Goal: Transaction & Acquisition: Purchase product/service

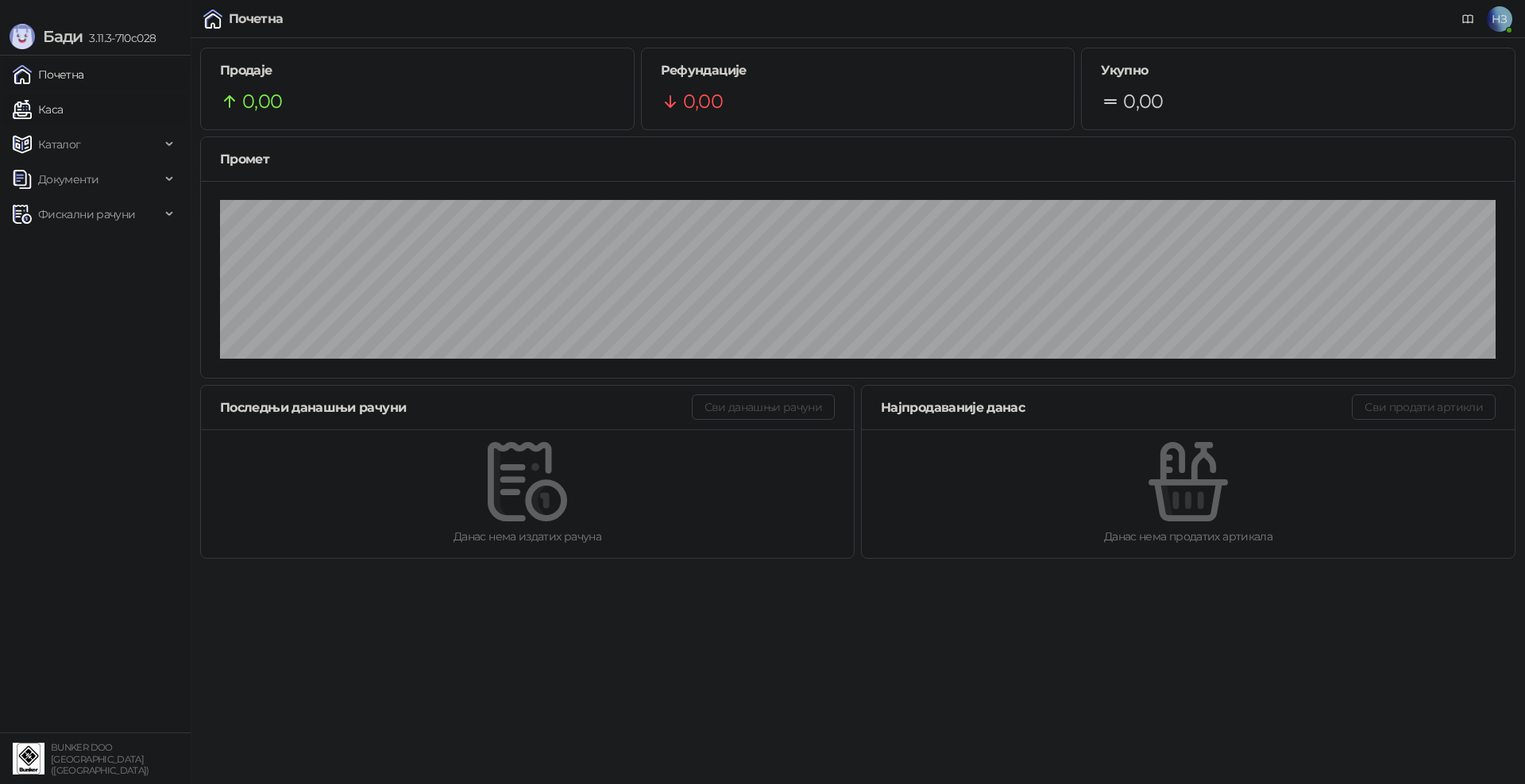
click at [63, 109] on link "Каса" at bounding box center [38, 109] width 50 height 32
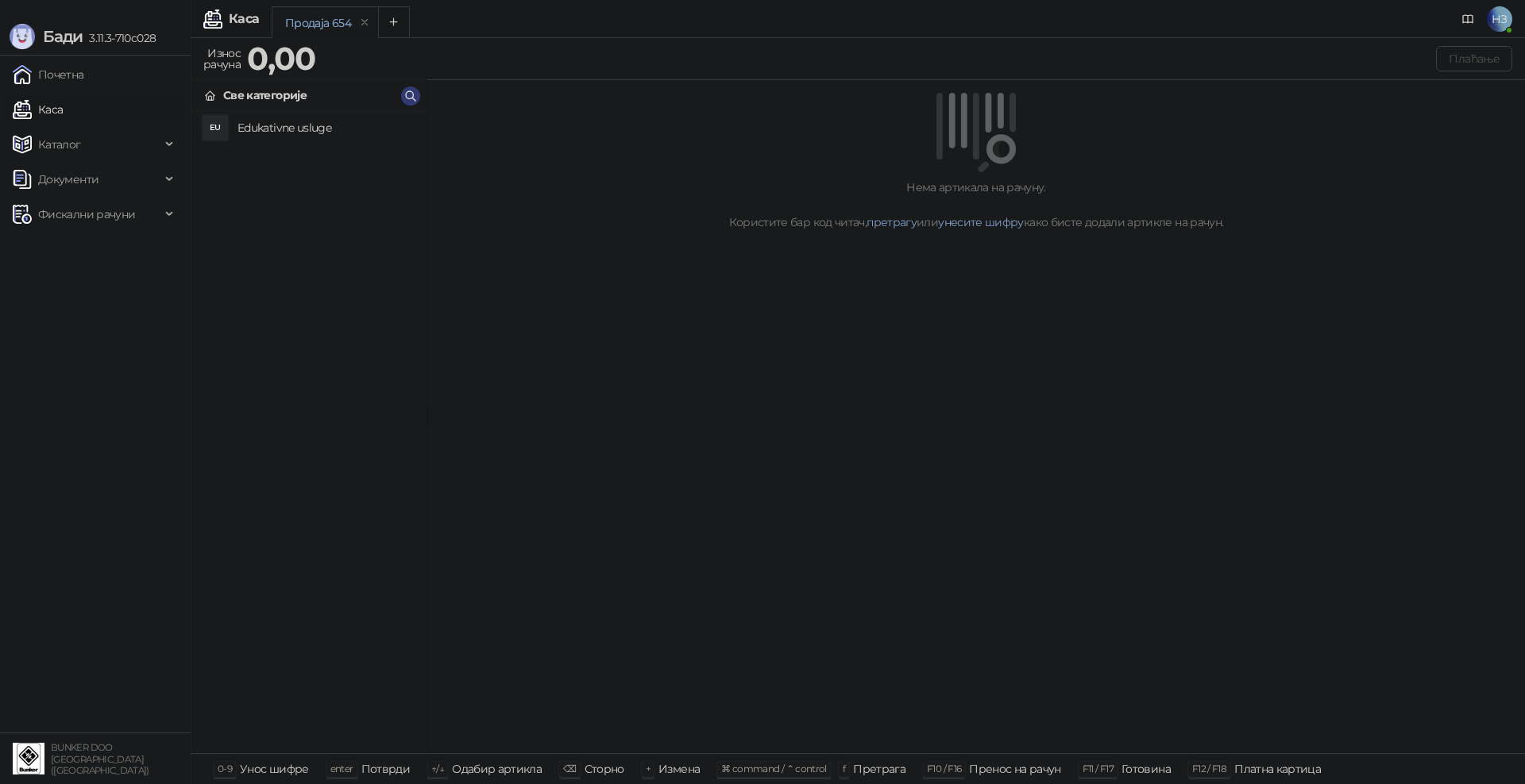
click at [333, 124] on h4 "Edukativne usluge" at bounding box center [326, 127] width 176 height 25
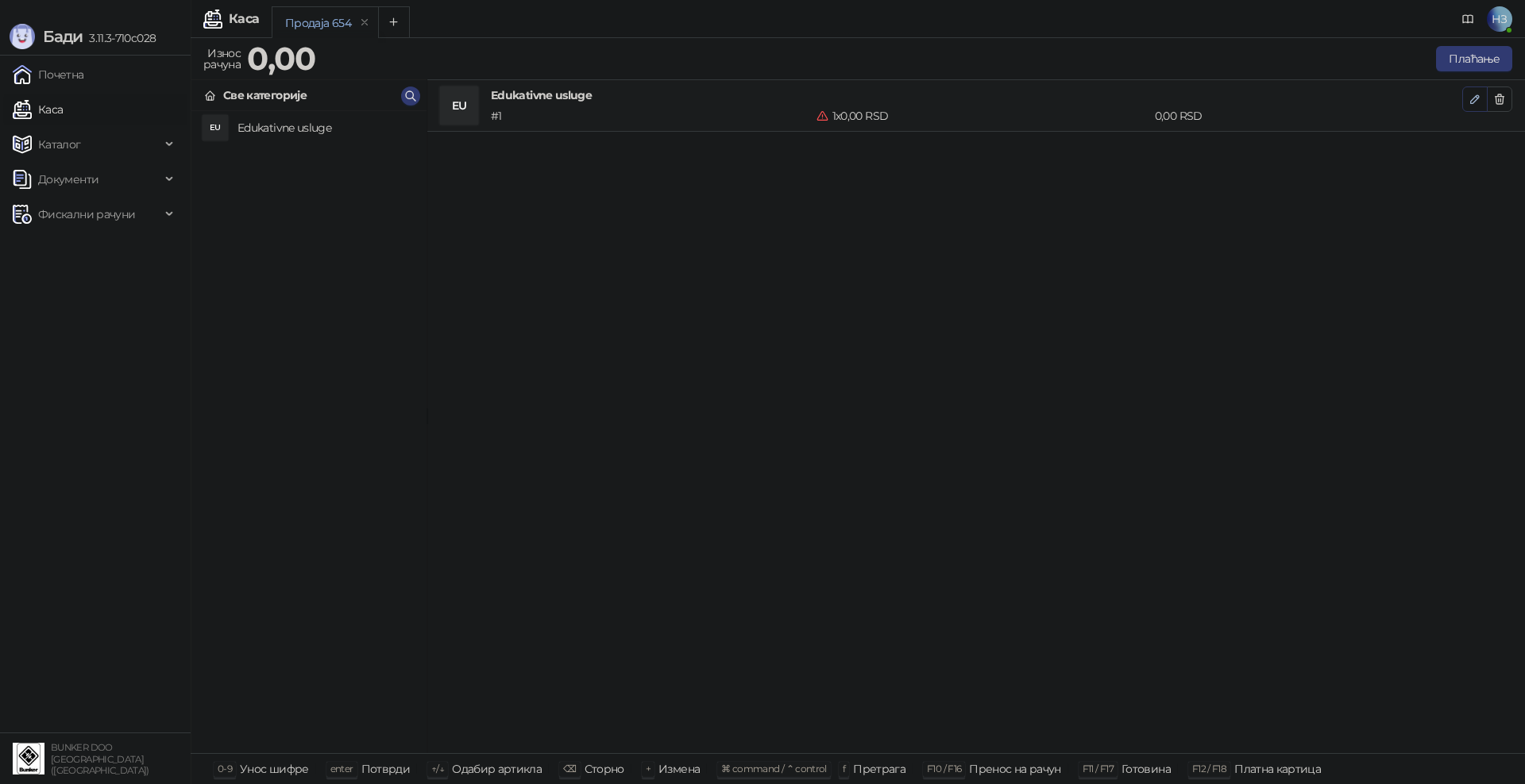
click at [1477, 99] on icon "button" at bounding box center [1475, 99] width 13 height 13
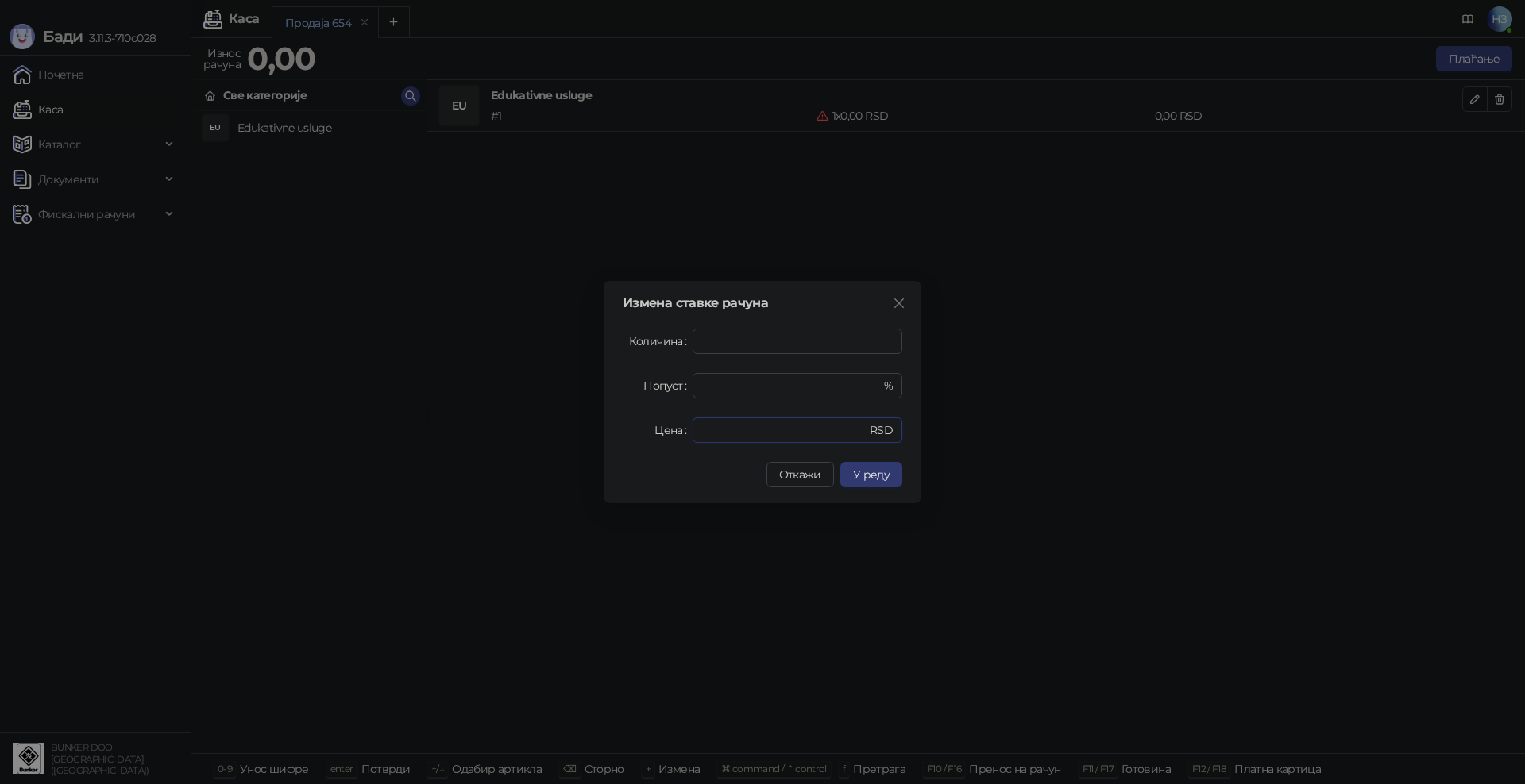
drag, startPoint x: 729, startPoint y: 430, endPoint x: 685, endPoint y: 429, distance: 44.0
click at [685, 429] on div "Цена * RSD" at bounding box center [762, 430] width 280 height 25
type input "****"
click at [879, 475] on span "У реду" at bounding box center [871, 474] width 36 height 15
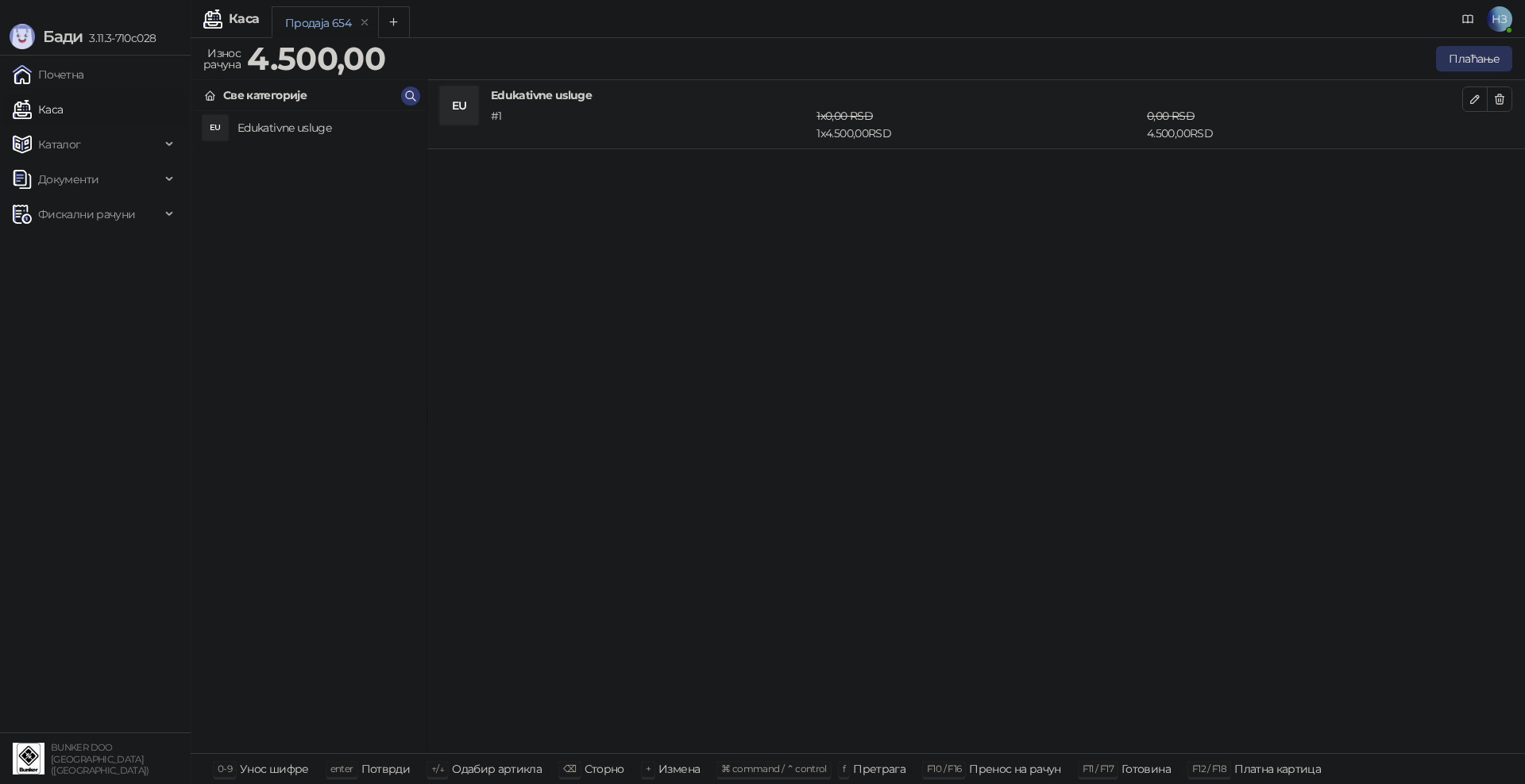
click at [1482, 57] on button "Плаћање" at bounding box center [1474, 58] width 76 height 25
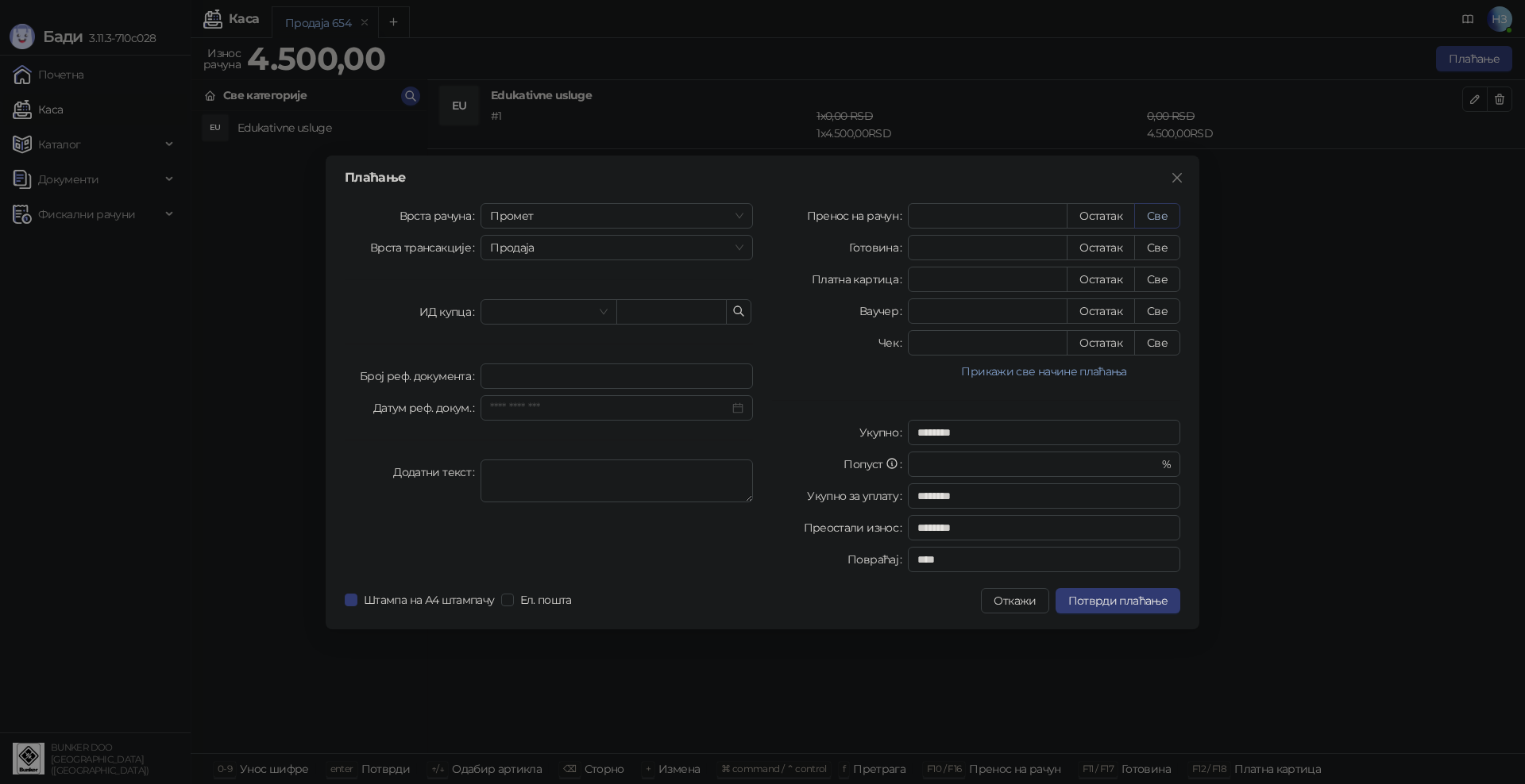
click at [1157, 210] on button "Све" at bounding box center [1156, 215] width 46 height 25
type input "****"
click at [1120, 605] on span "Потврди плаћање" at bounding box center [1117, 601] width 99 height 15
